Goal: Navigation & Orientation: Understand site structure

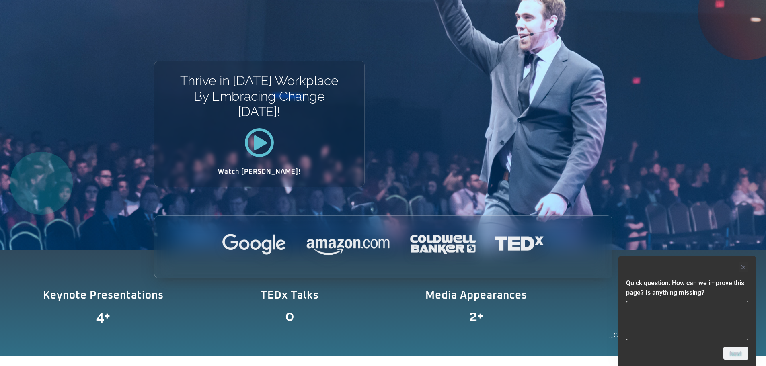
scroll to position [121, 0]
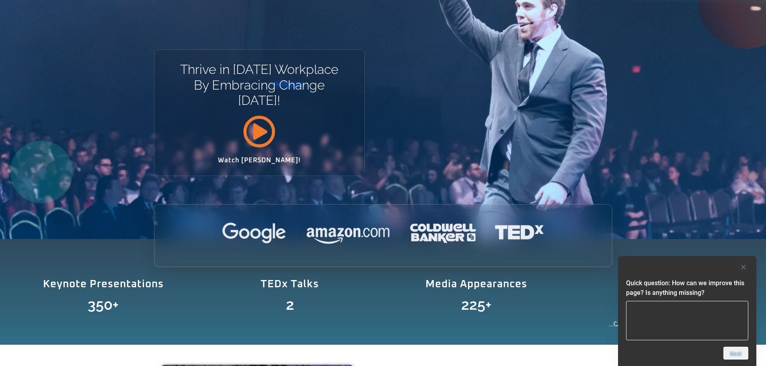
click at [250, 134] on icon at bounding box center [259, 131] width 33 height 33
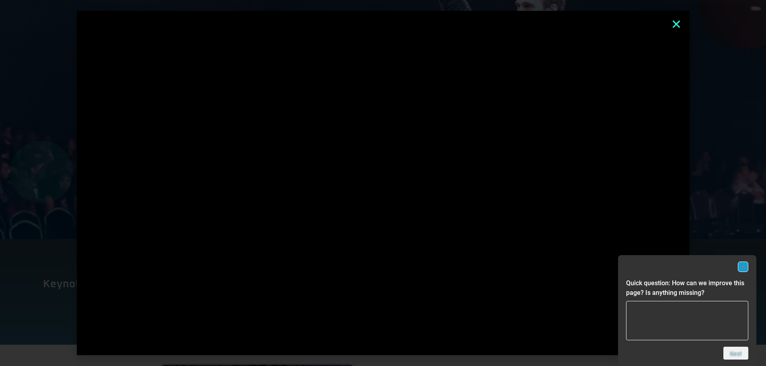
click at [742, 265] on rect "Hide survey" at bounding box center [743, 267] width 10 height 10
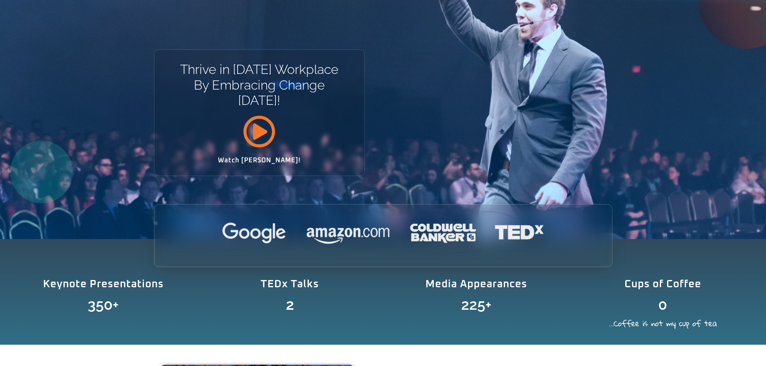
click at [254, 132] on icon at bounding box center [259, 131] width 33 height 33
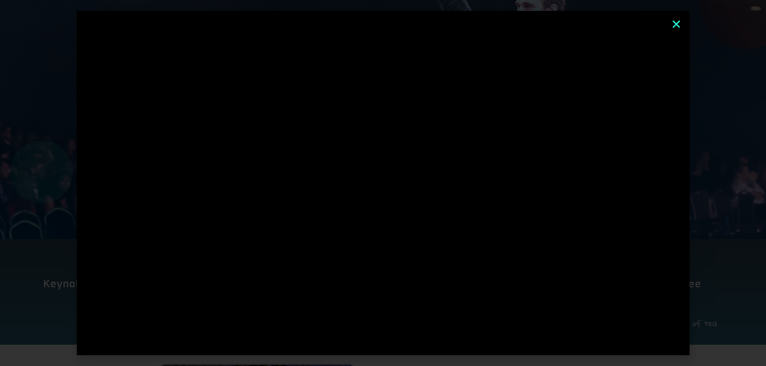
click at [719, 225] on div at bounding box center [383, 183] width 766 height 366
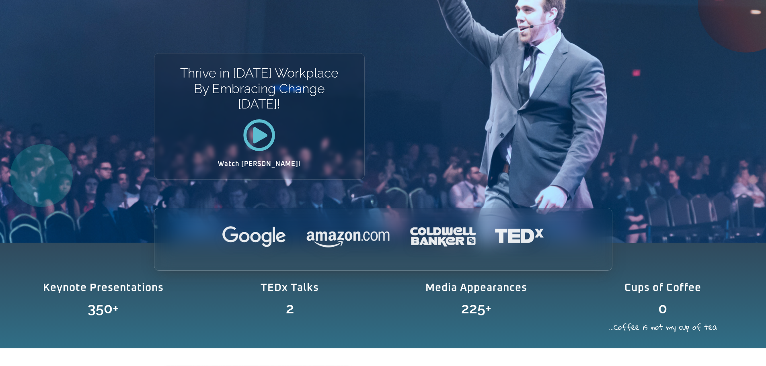
scroll to position [0, 0]
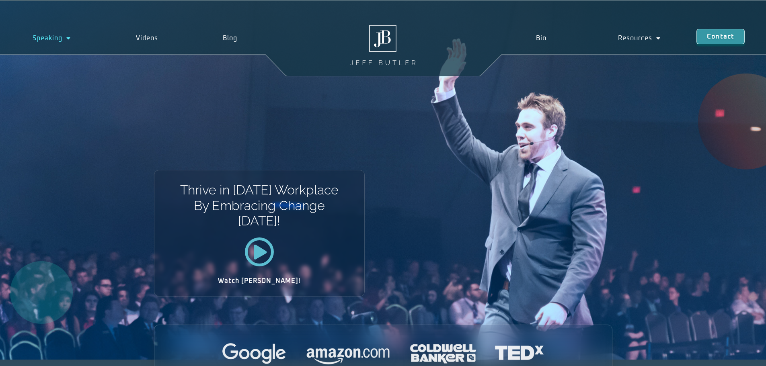
click at [45, 37] on link "Speaking" at bounding box center [51, 38] width 103 height 18
click at [531, 37] on link "Bio" at bounding box center [541, 38] width 82 height 18
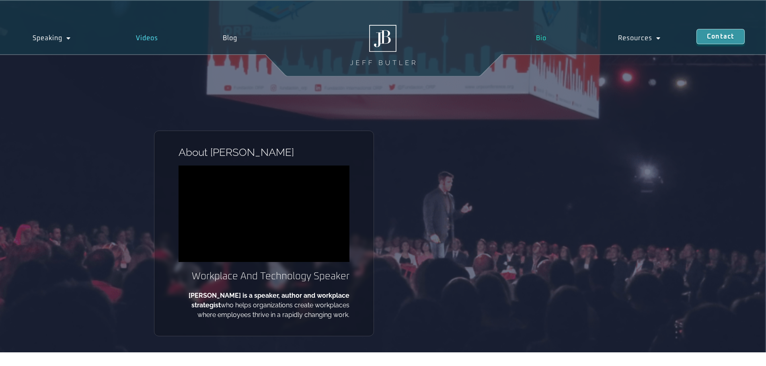
click at [136, 32] on link "Videos" at bounding box center [146, 38] width 87 height 18
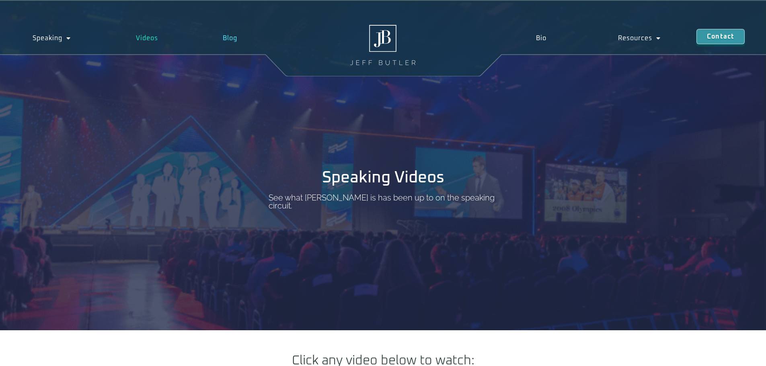
click at [227, 35] on link "Blog" at bounding box center [231, 38] width 80 height 18
